Goal: Transaction & Acquisition: Purchase product/service

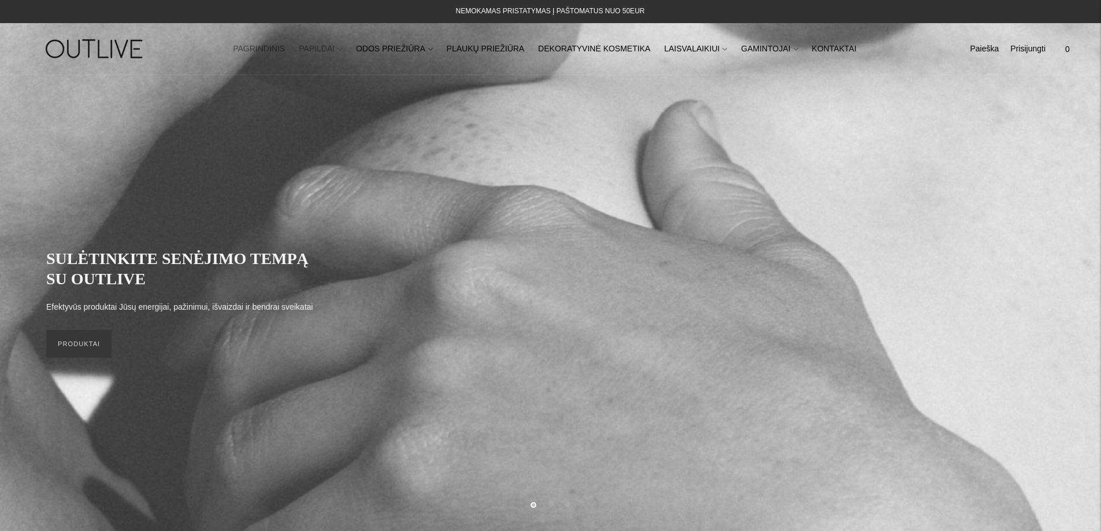
click at [341, 48] on link "PAPILDAI" at bounding box center [320, 48] width 43 height 25
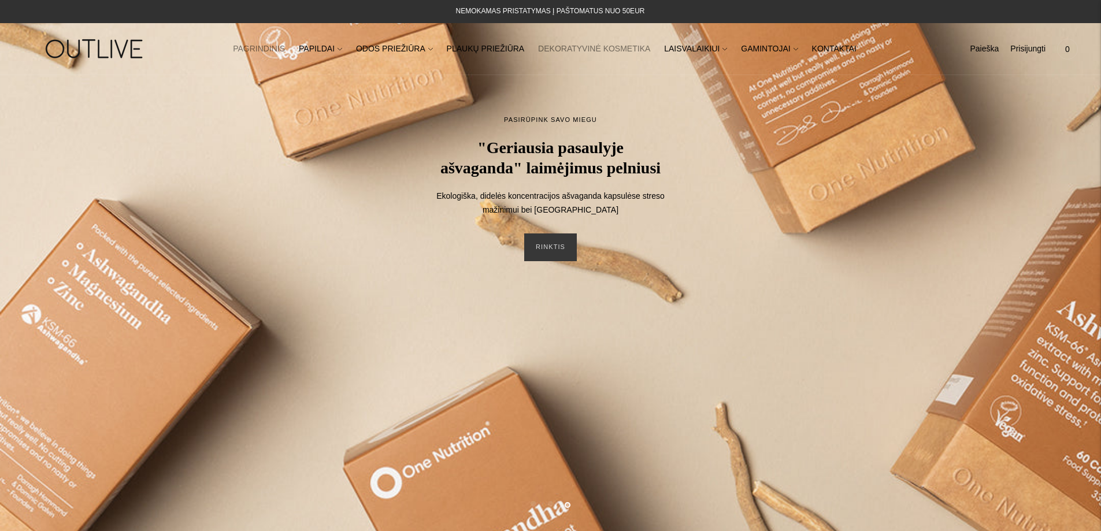
click at [608, 61] on link "DEKORATYVINĖ KOSMETIKA" at bounding box center [594, 48] width 112 height 25
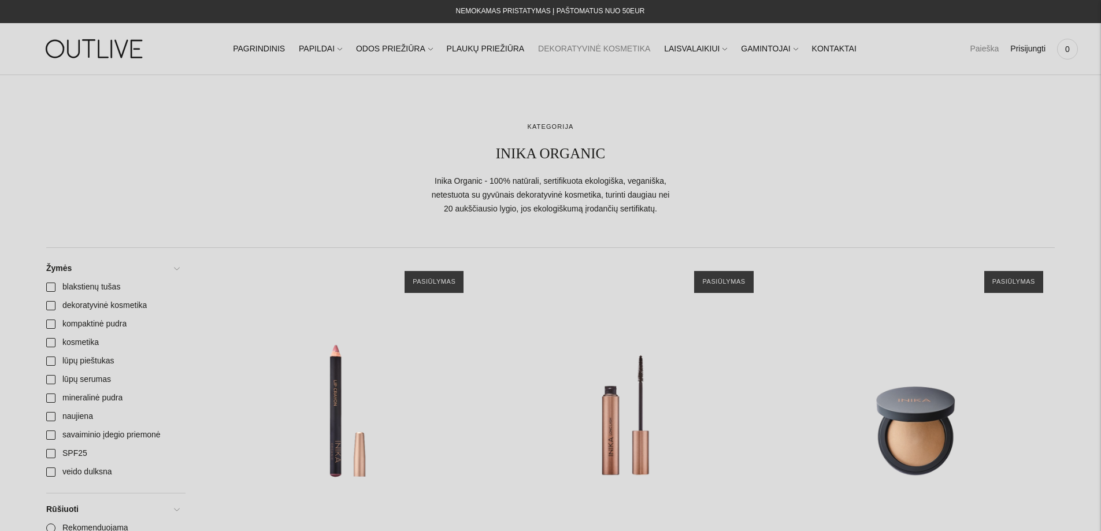
click at [976, 48] on link "Paieška" at bounding box center [983, 48] width 29 height 25
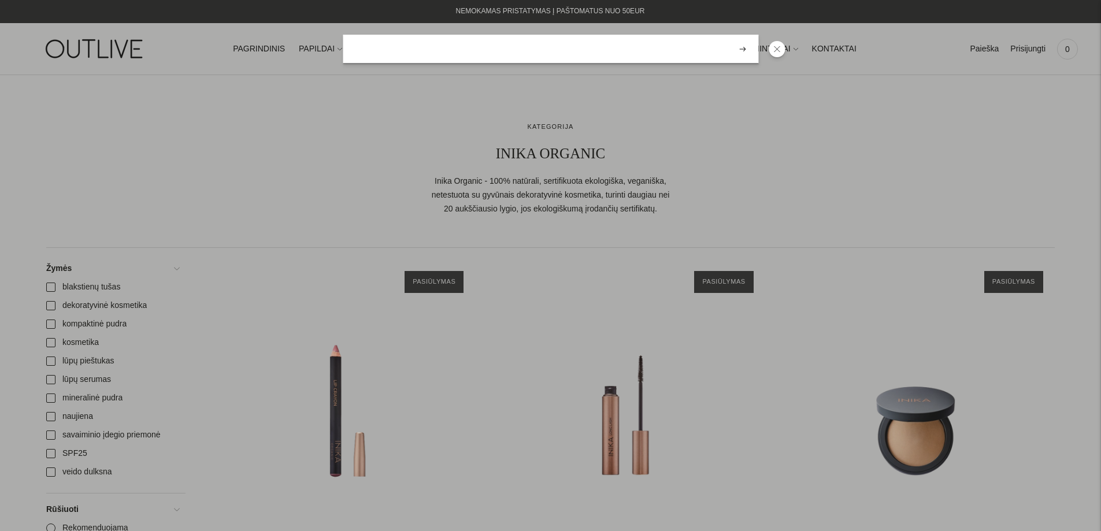
click at [563, 51] on input "search" at bounding box center [550, 49] width 415 height 29
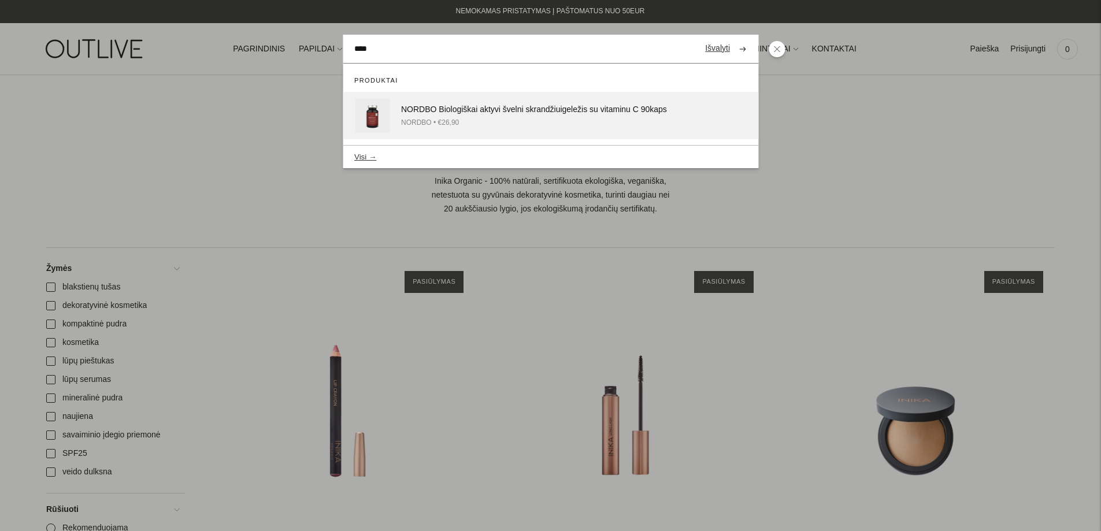
type input "****"
click at [534, 114] on div "NORDBO Biologiškai aktyvi švelni skrandžiui gele žis su vitaminu C 90kaps" at bounding box center [539, 110] width 276 height 14
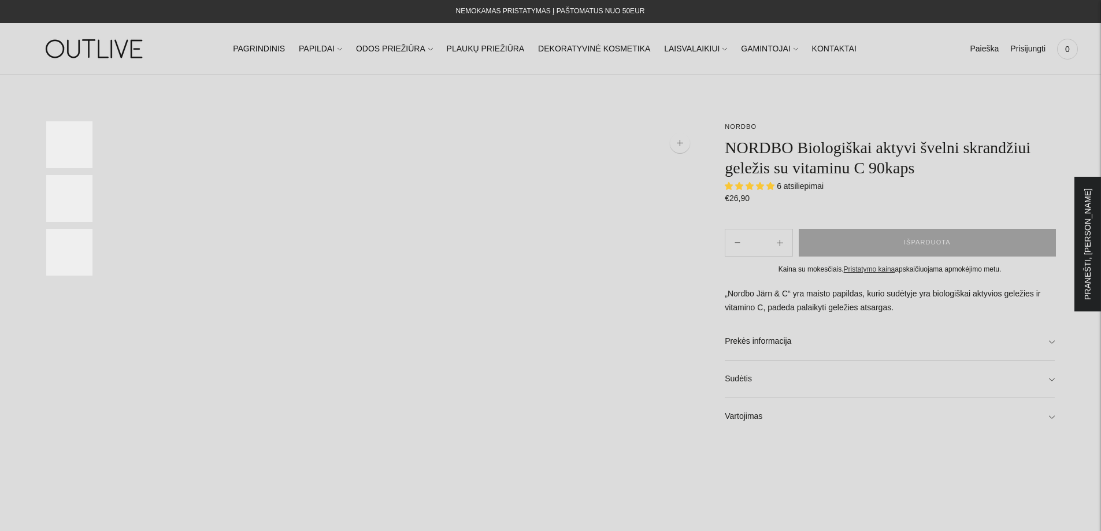
select select "**********"
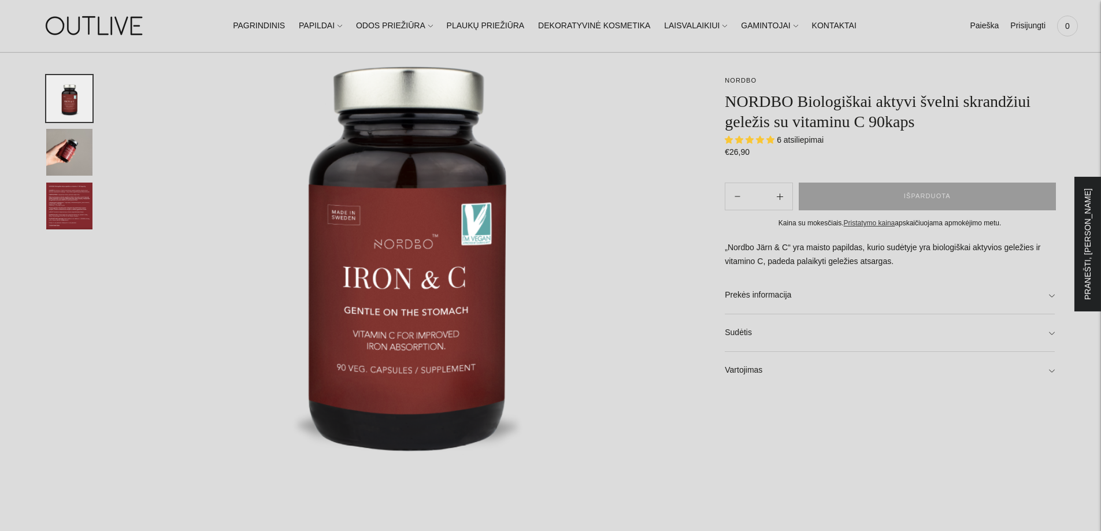
scroll to position [173, 0]
click at [62, 147] on img "Translation missing: en.general.accessibility.image_thumbail" at bounding box center [69, 152] width 46 height 47
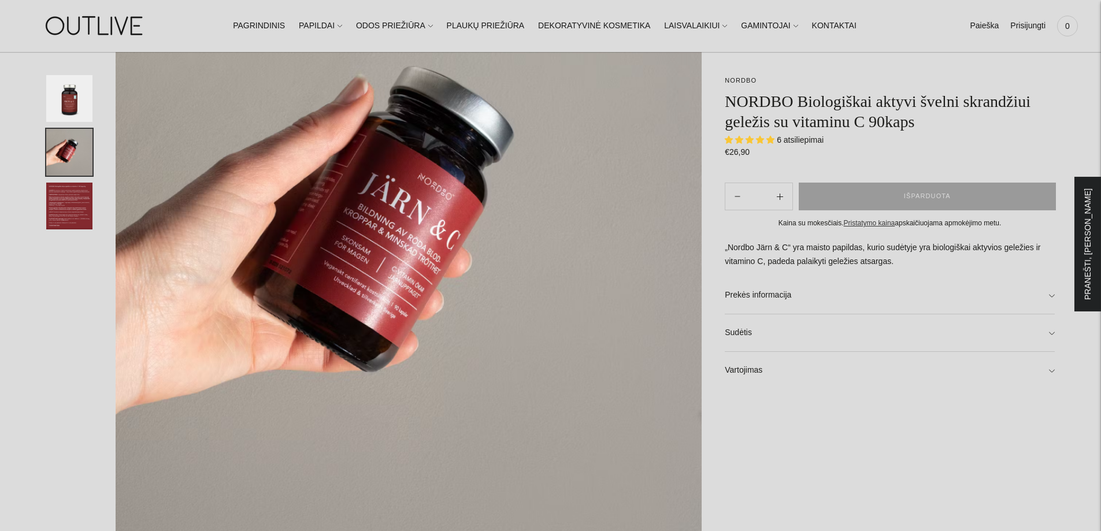
click at [62, 209] on img "Translation missing: en.general.accessibility.image_thumbail" at bounding box center [69, 206] width 46 height 47
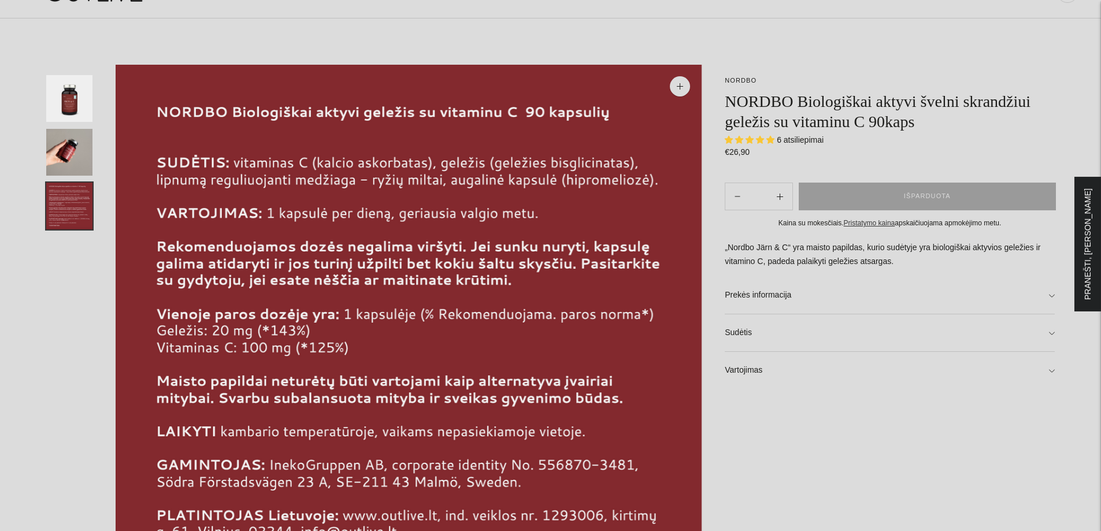
scroll to position [0, 0]
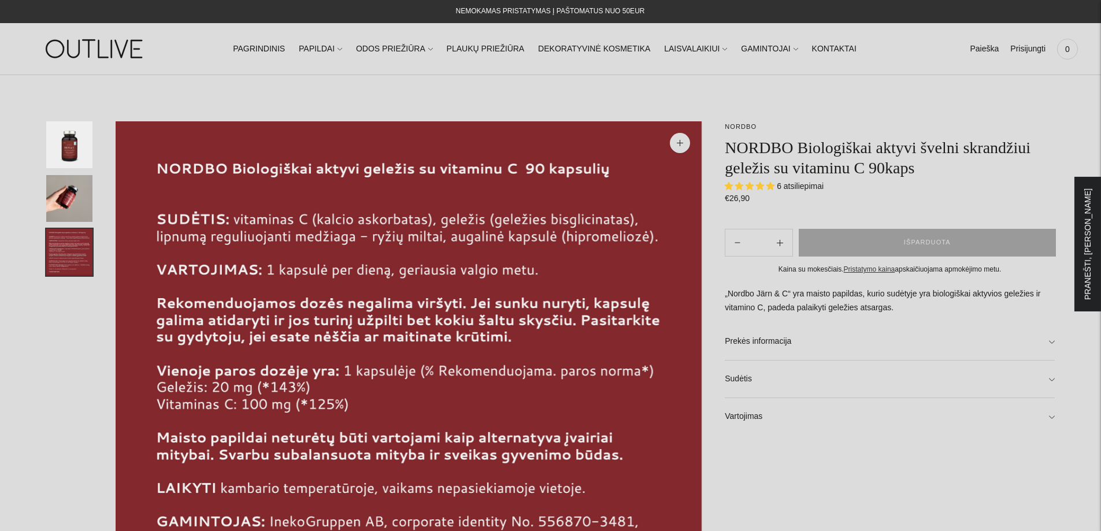
click at [76, 154] on img "Translation missing: en.general.accessibility.image_thumbail" at bounding box center [69, 144] width 46 height 47
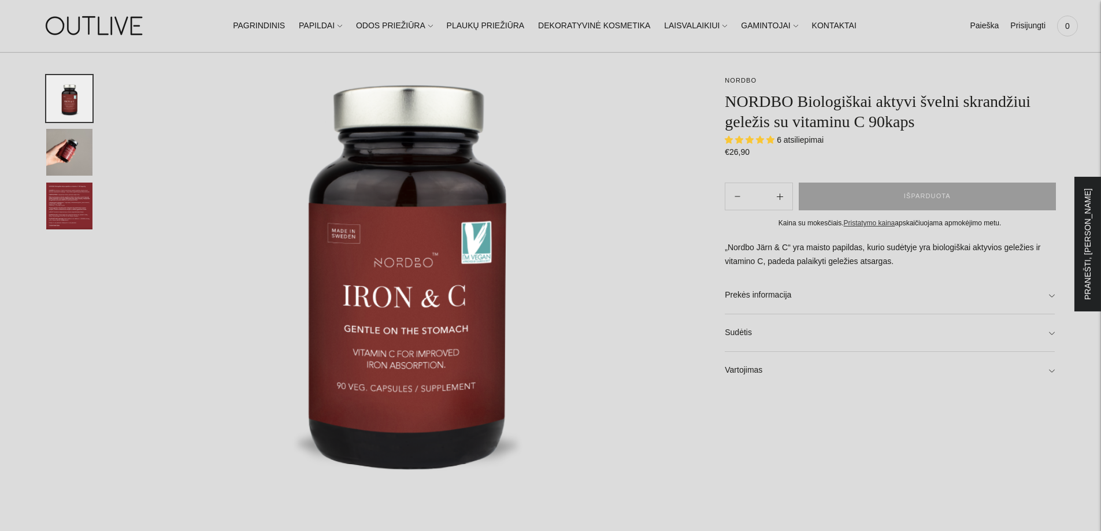
scroll to position [173, 0]
